Goal: Contribute content

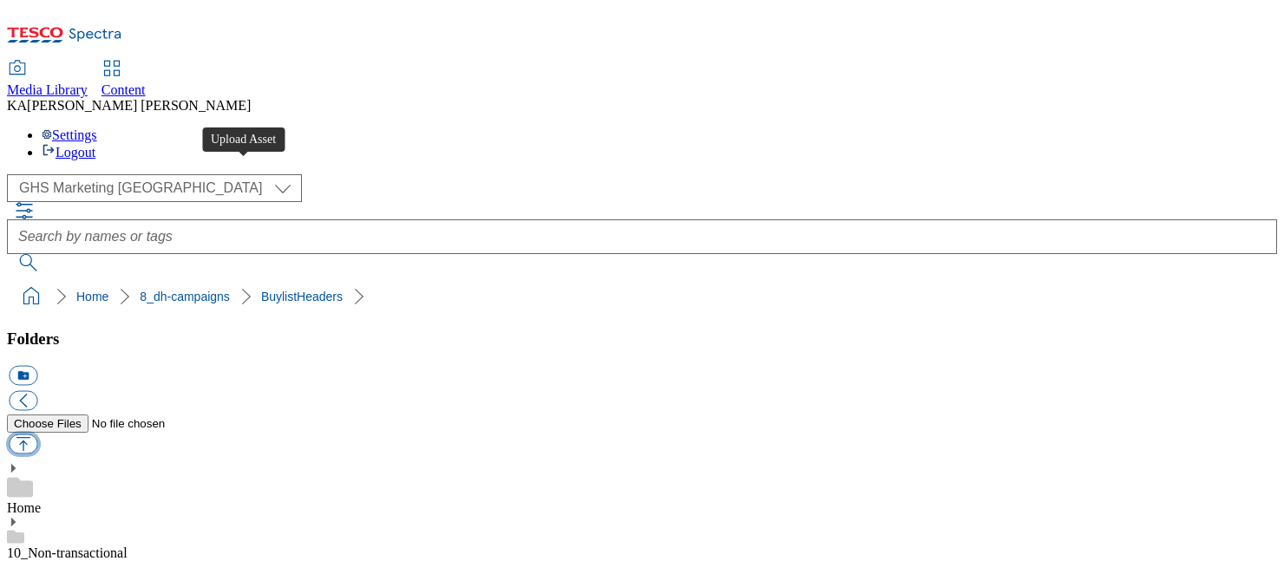
click at [37, 435] on button "button" at bounding box center [23, 445] width 29 height 20
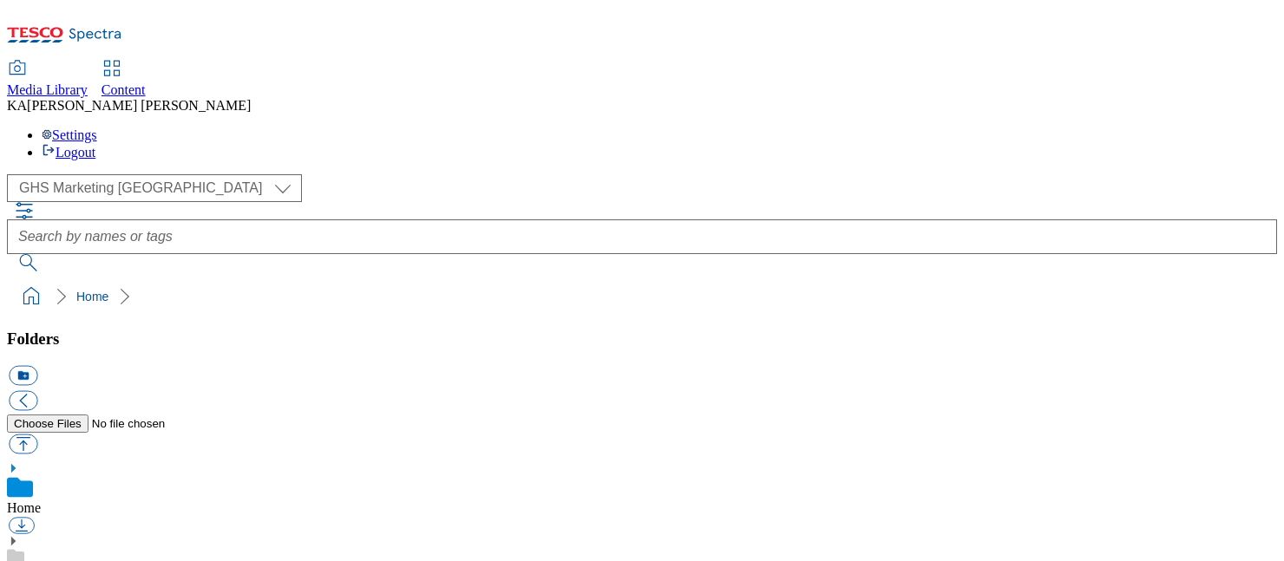
scroll to position [304, 0]
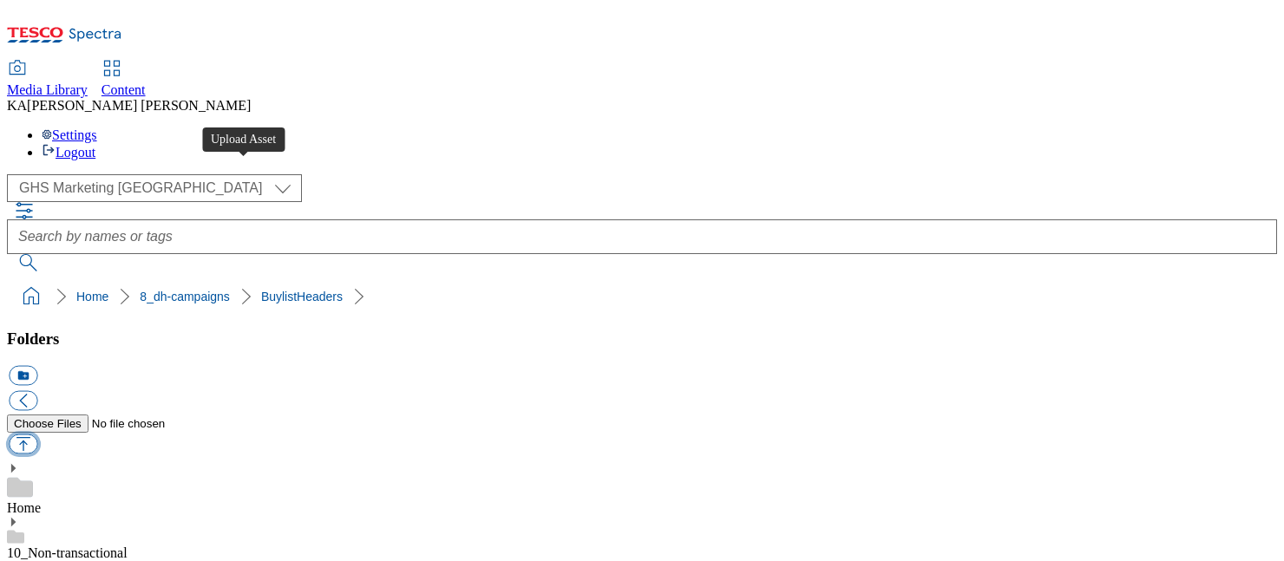
click at [37, 435] on button "button" at bounding box center [23, 445] width 29 height 20
type input "C:\fakepath\1755674071780-ad541457_Napolina_Legobrand_H_1184x333_V1.jpg"
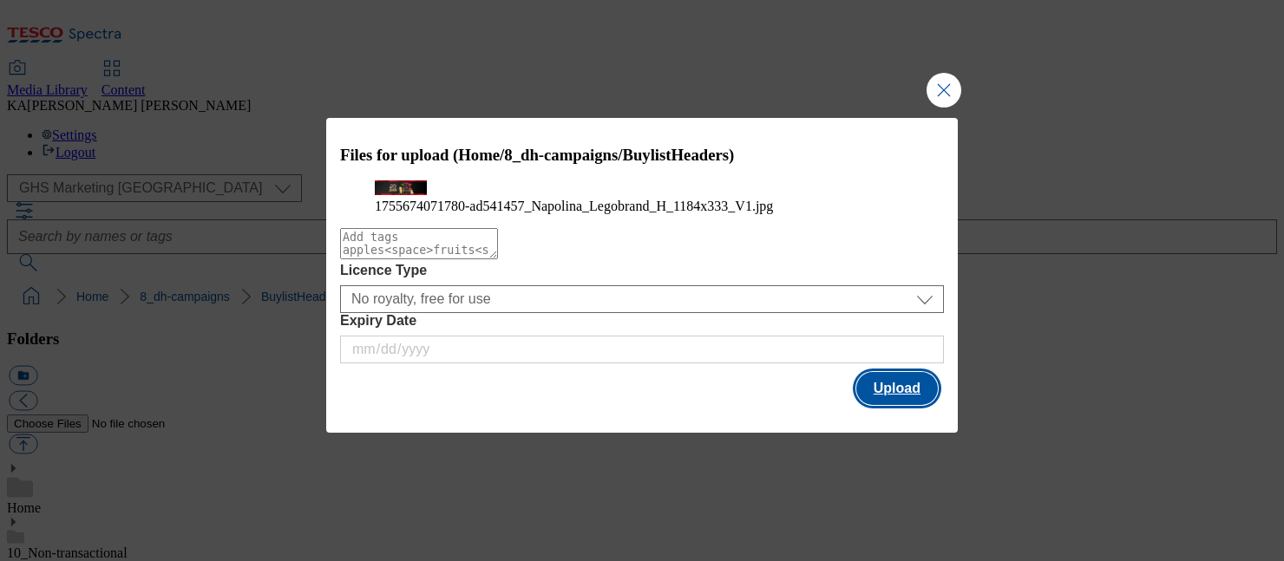
click at [889, 405] on button "Upload" at bounding box center [897, 388] width 82 height 33
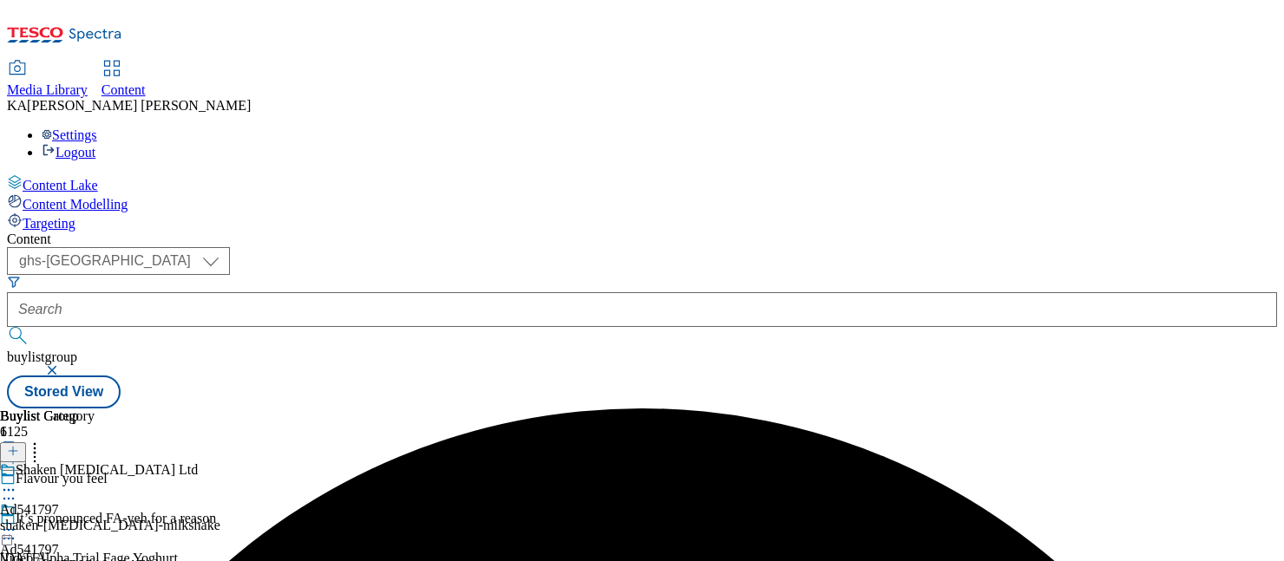
select select "ghs-[GEOGRAPHIC_DATA]"
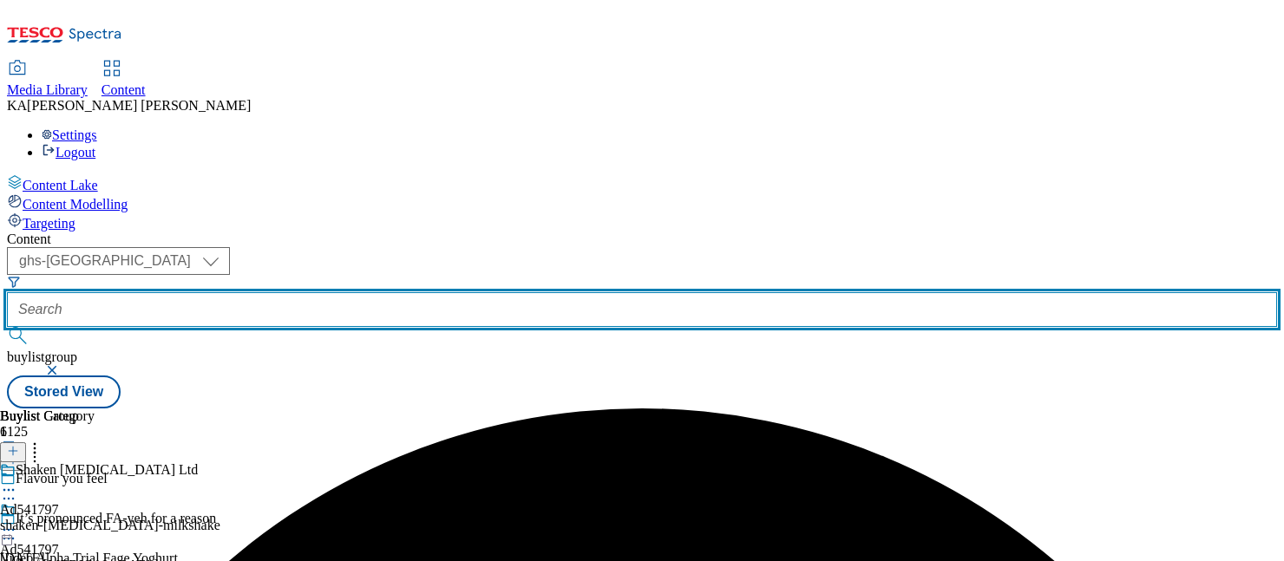
click at [397, 292] on input "text" at bounding box center [642, 309] width 1270 height 35
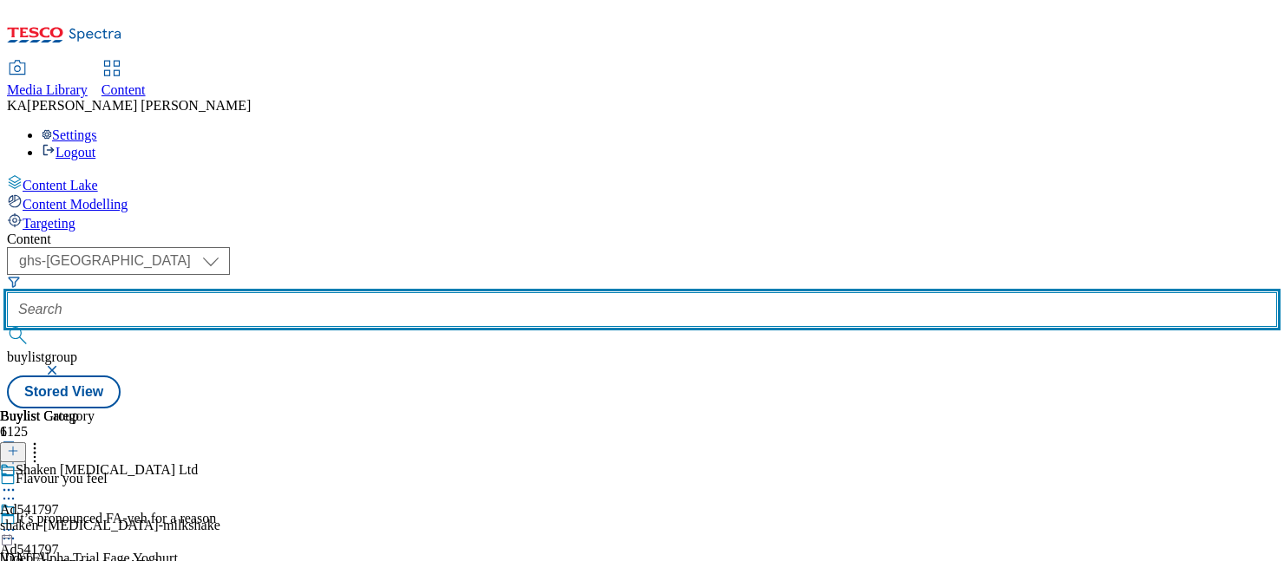
paste input "princes-napolina-25tw28"
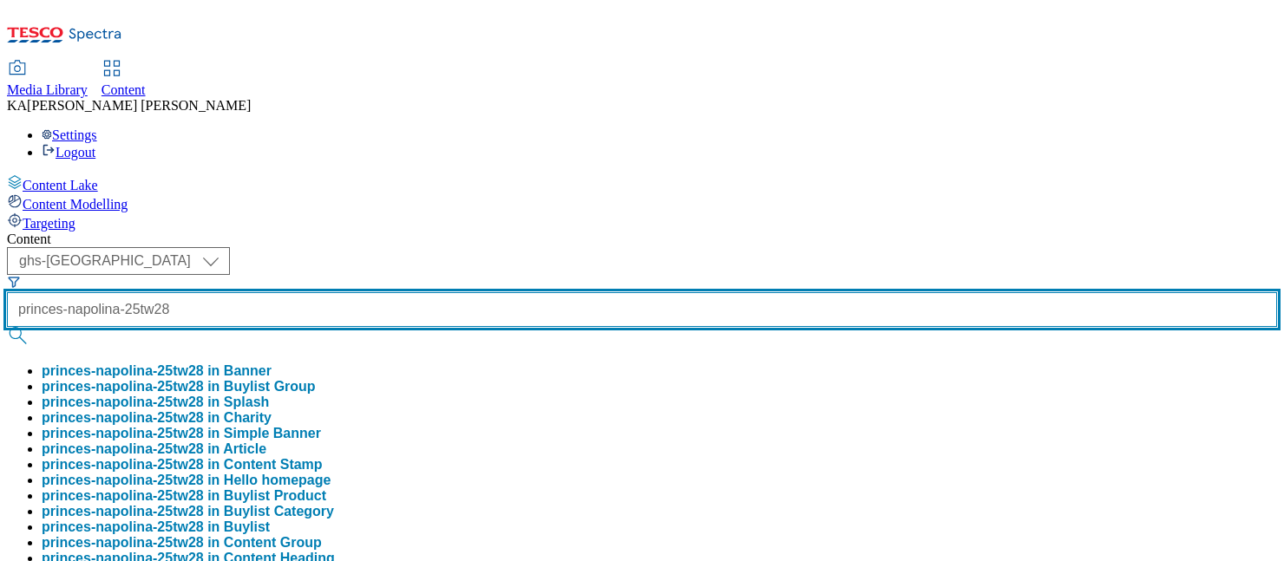
type input "princes-napolina-25tw28"
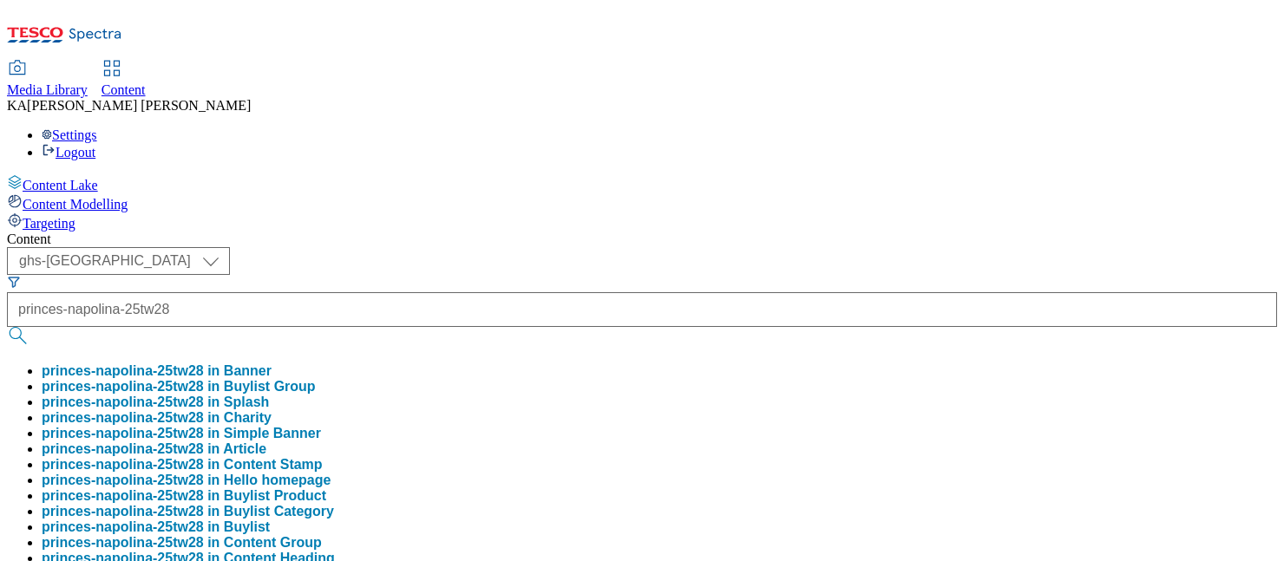
scroll to position [0, 0]
click at [316, 379] on button "princes-napolina-25tw28 in Buylist Group" at bounding box center [179, 387] width 274 height 16
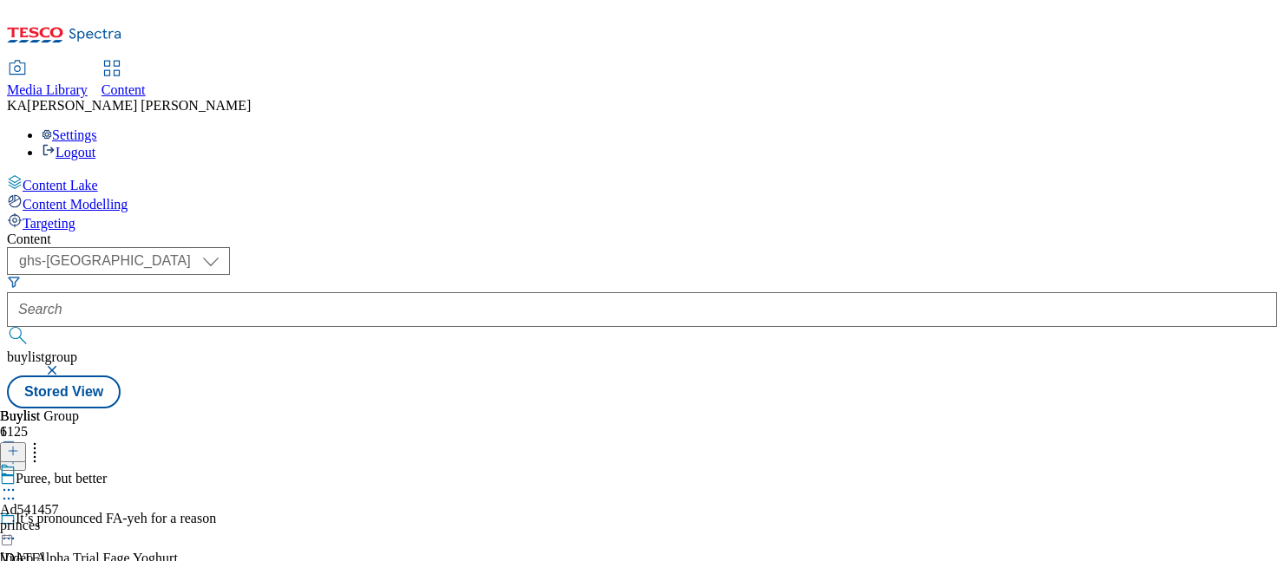
click at [17, 482] on icon at bounding box center [8, 490] width 17 height 17
click at [74, 521] on span "Edit" at bounding box center [64, 527] width 20 height 13
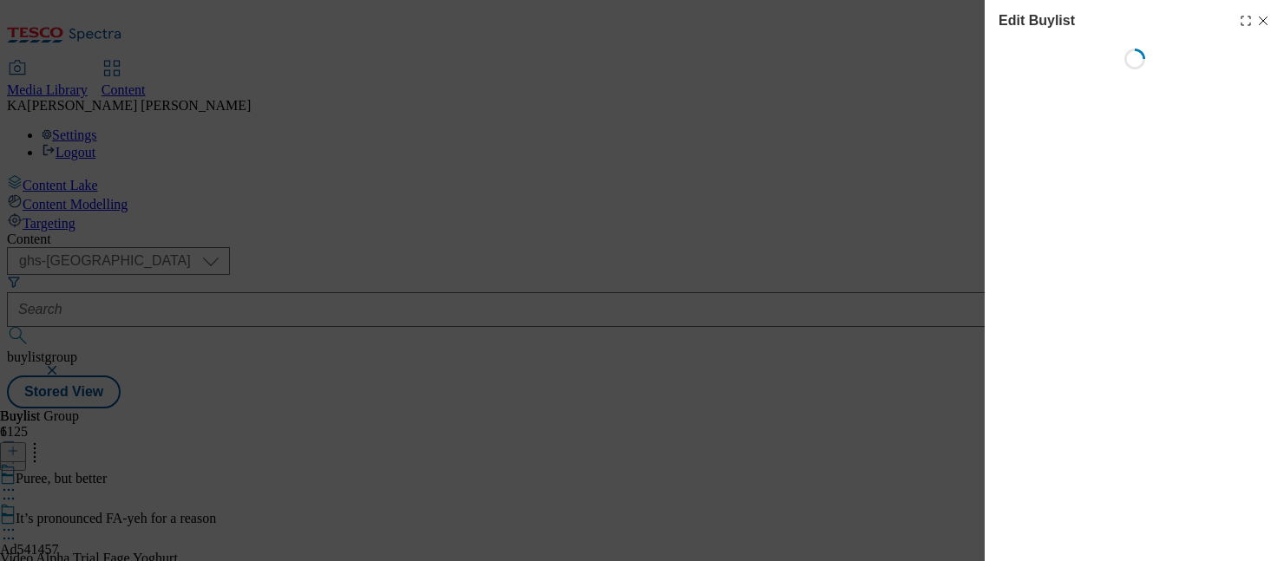
select select "tactical"
select select "supplier funded short term 1-3 weeks"
select select "dunnhumby"
select select "Banner"
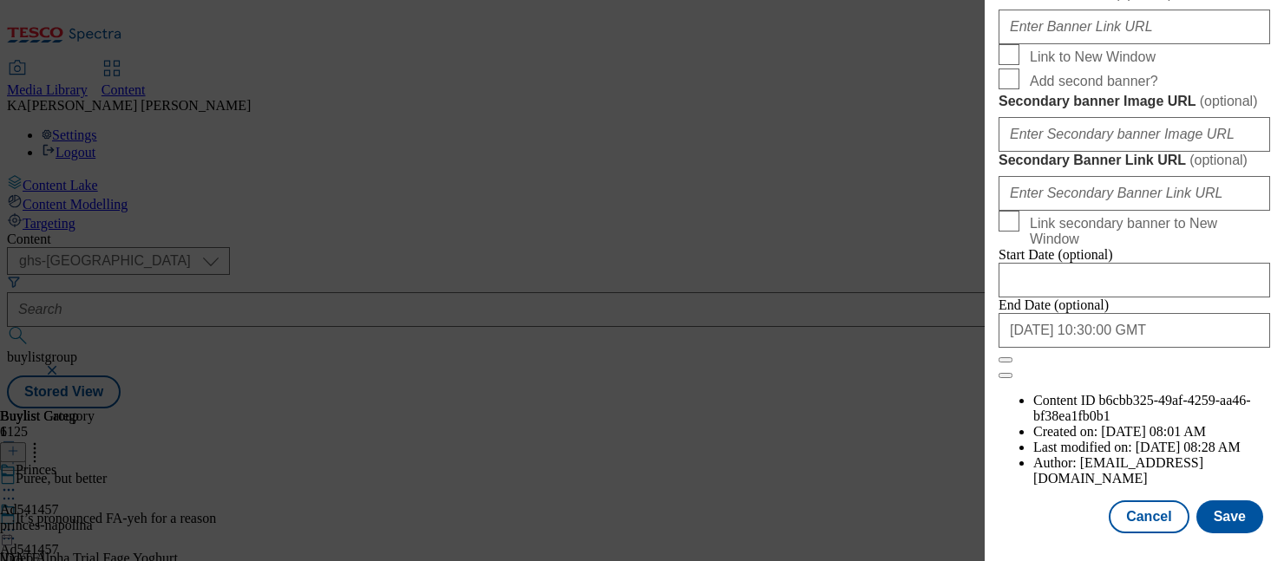
scroll to position [1604, 0]
paste input "[URL][DOMAIN_NAME]"
type input "[URL][DOMAIN_NAME]"
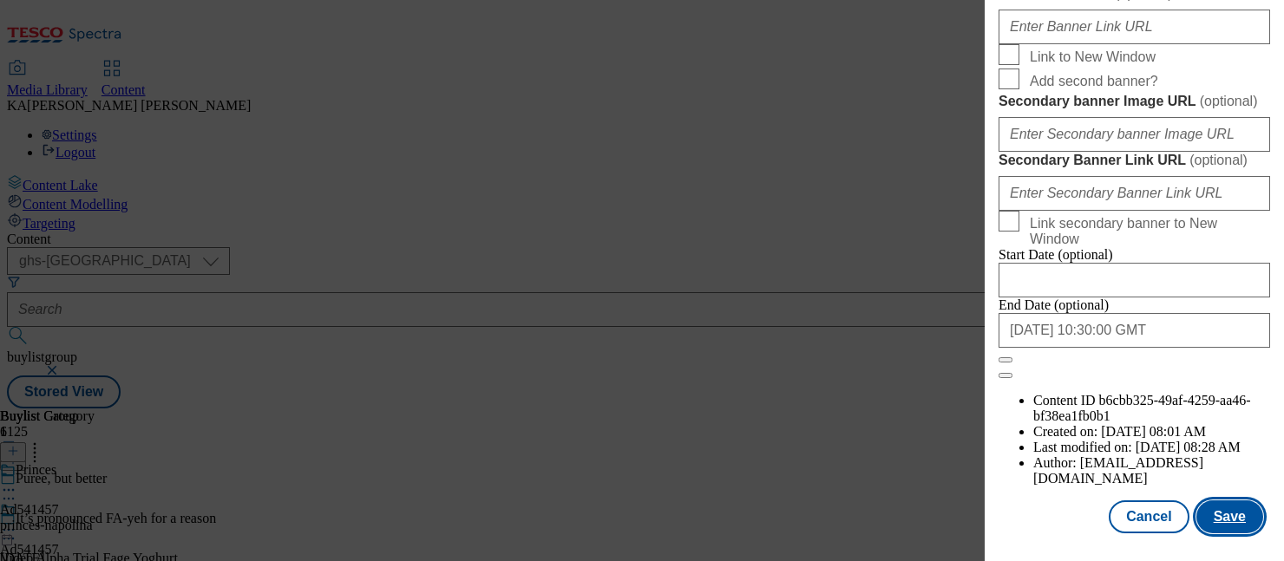
scroll to position [0, 0]
click at [1231, 513] on button "Save" at bounding box center [1230, 517] width 67 height 33
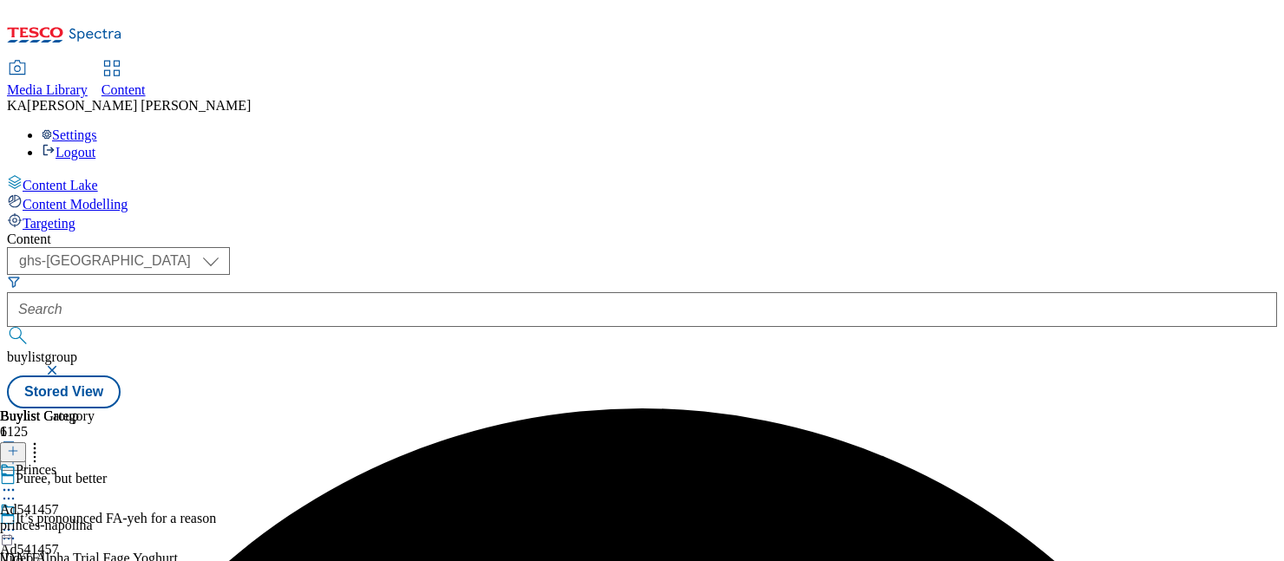
click at [59, 522] on div at bounding box center [29, 532] width 59 height 21
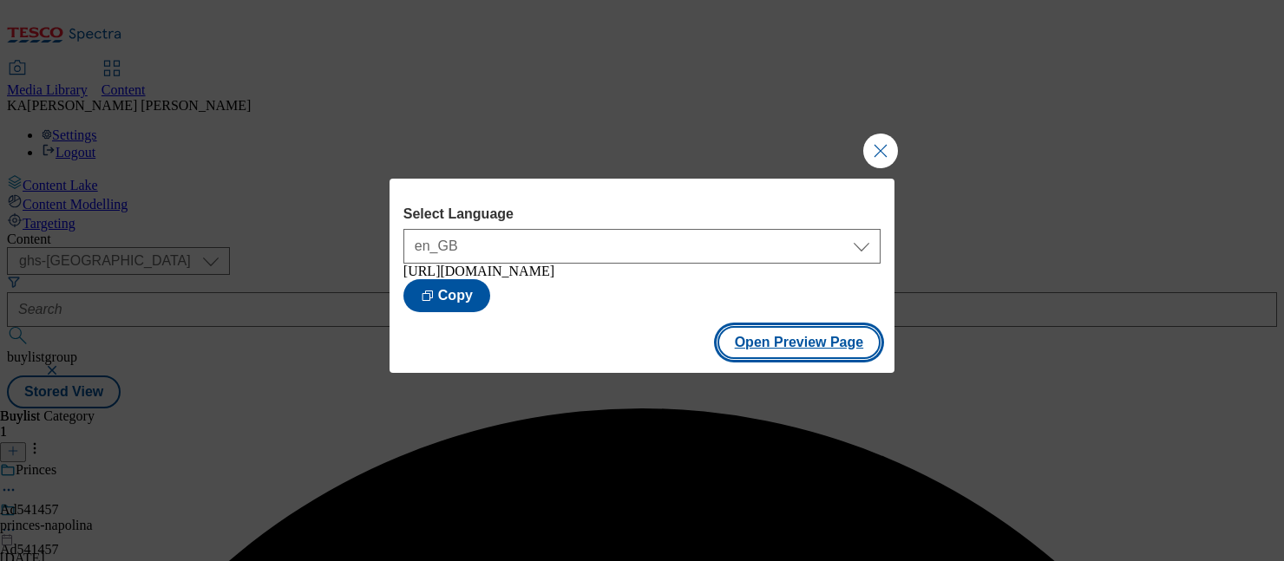
click at [747, 351] on button "Open Preview Page" at bounding box center [800, 342] width 164 height 33
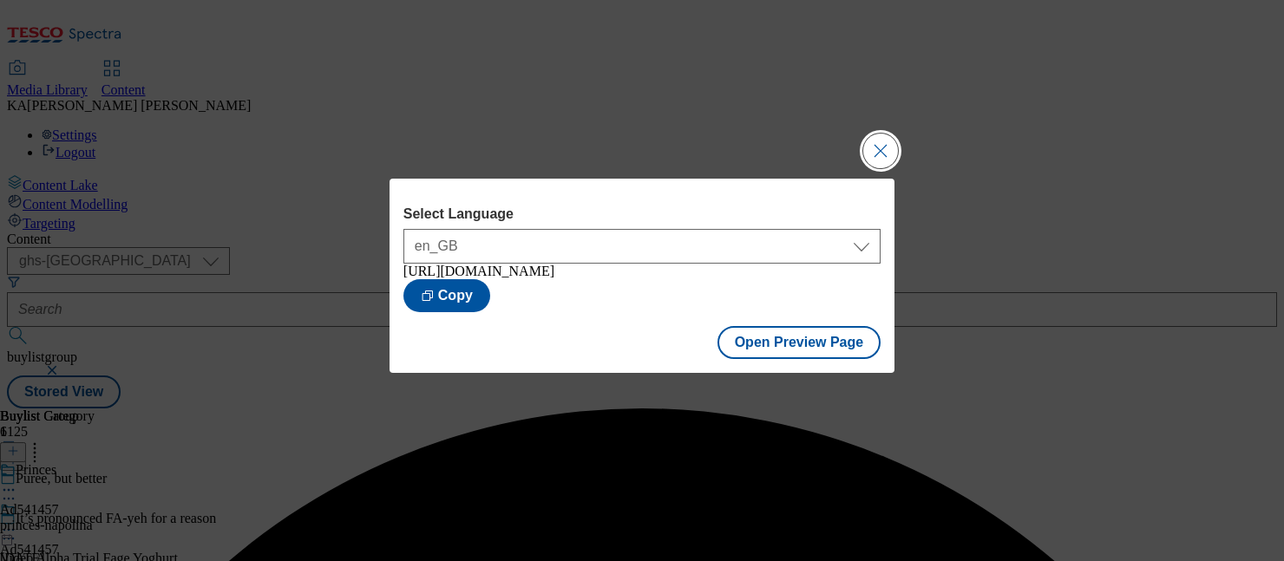
click at [871, 143] on button "Close Modal" at bounding box center [880, 151] width 35 height 35
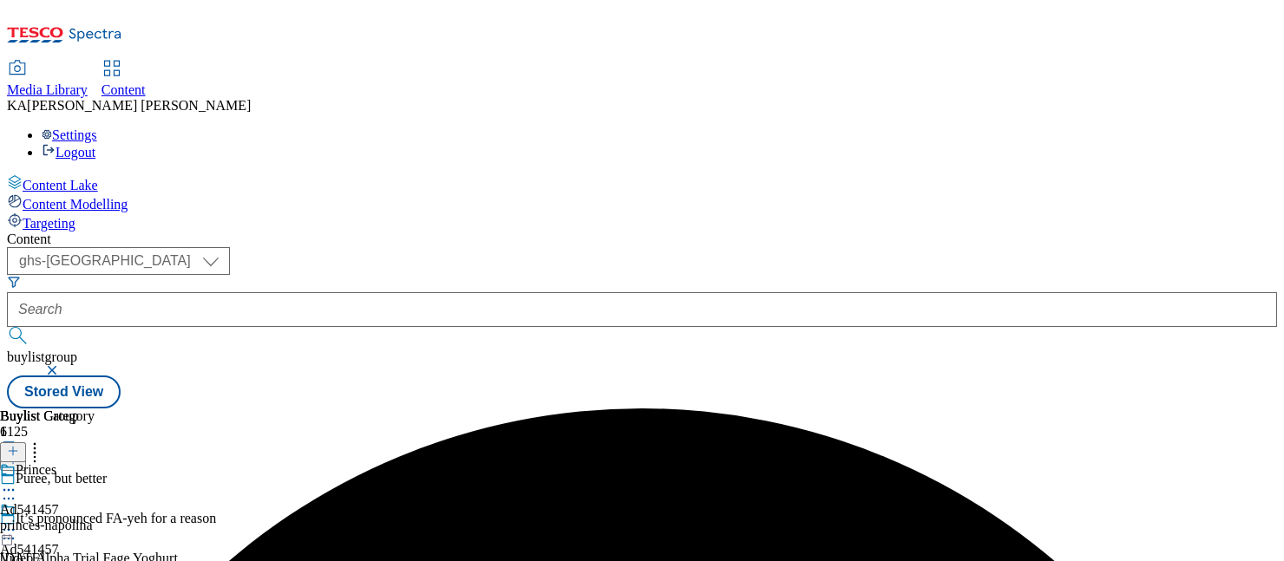
click at [59, 522] on div at bounding box center [29, 532] width 59 height 21
